Goal: Transaction & Acquisition: Purchase product/service

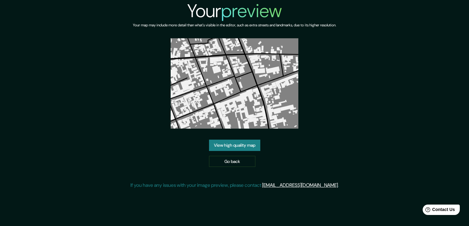
click at [304, 113] on div "Your preview Your map may include more detail than what's visible in the editor…" at bounding box center [234, 97] width 208 height 194
click at [232, 163] on link "Go back" at bounding box center [232, 161] width 46 height 11
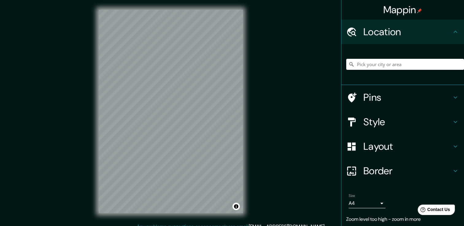
click at [260, 74] on div "Mappin Location Pins Style Layout Border Choose a border. Hint : you can make l…" at bounding box center [232, 116] width 464 height 233
click at [269, 145] on div "Mappin Location Pins Style Layout Border Choose a border. Hint : you can make l…" at bounding box center [232, 116] width 464 height 233
click at [359, 69] on input "Pick your city or area" at bounding box center [405, 64] width 118 height 11
click at [362, 66] on input "Pick your city or area" at bounding box center [405, 64] width 118 height 11
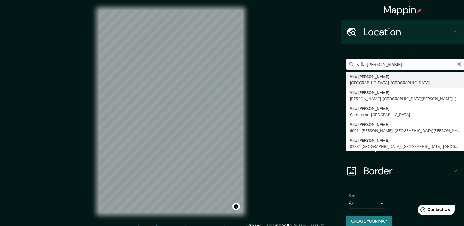
type input "[GEOGRAPHIC_DATA][PERSON_NAME], [GEOGRAPHIC_DATA], [GEOGRAPHIC_DATA]"
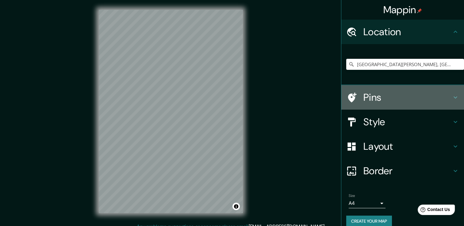
click at [376, 100] on h4 "Pins" at bounding box center [408, 97] width 88 height 12
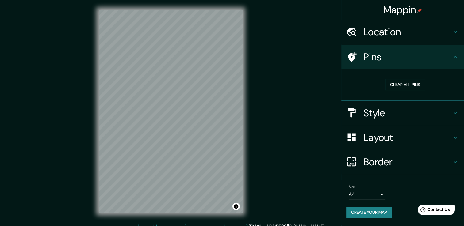
click at [374, 65] on div "Pins" at bounding box center [403, 57] width 123 height 25
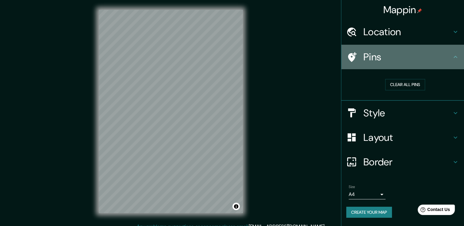
click at [455, 61] on div "Pins" at bounding box center [403, 57] width 123 height 25
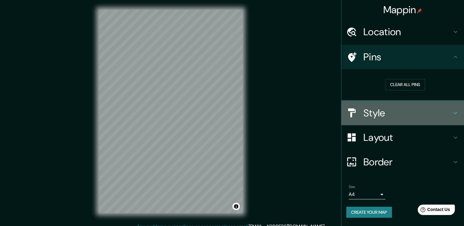
click at [453, 114] on icon at bounding box center [455, 113] width 7 height 7
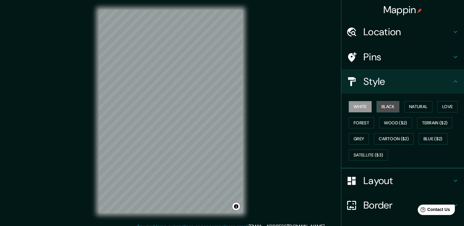
click at [383, 106] on button "Black" at bounding box center [388, 106] width 23 height 11
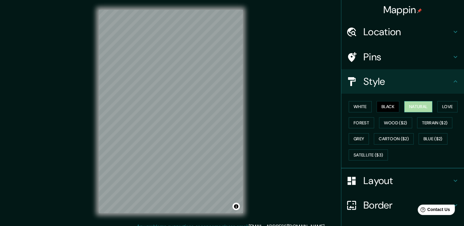
click at [409, 107] on button "Natural" at bounding box center [418, 106] width 28 height 11
click at [441, 102] on button "Love" at bounding box center [448, 106] width 20 height 11
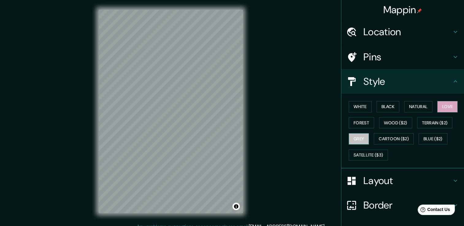
click at [359, 141] on button "Grey" at bounding box center [359, 138] width 20 height 11
click at [354, 123] on button "Forest" at bounding box center [361, 123] width 25 height 11
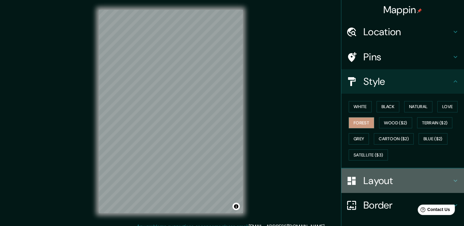
click at [452, 178] on icon at bounding box center [455, 180] width 7 height 7
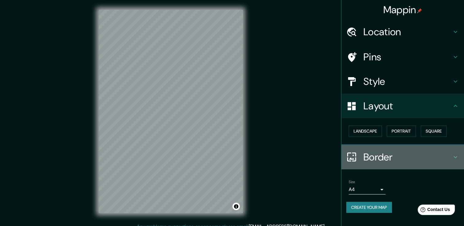
click at [455, 156] on icon at bounding box center [455, 157] width 7 height 7
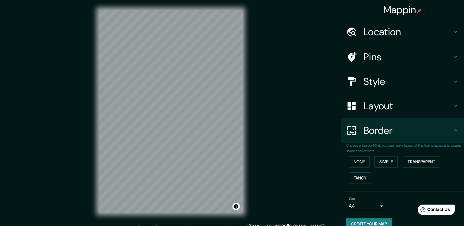
scroll to position [10, 0]
